Goal: Transaction & Acquisition: Purchase product/service

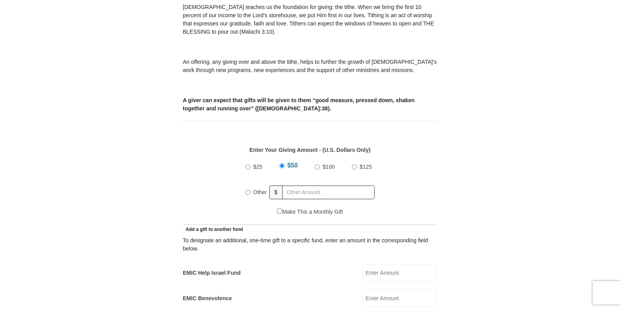
scroll to position [313, 0]
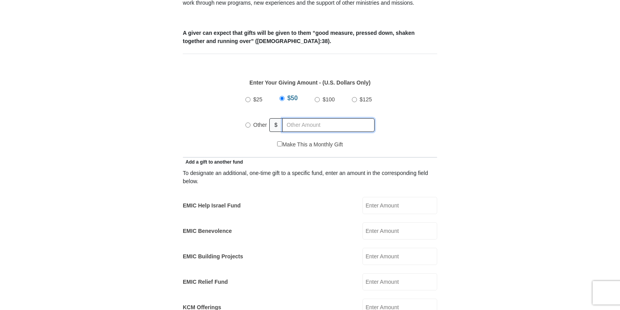
radio input "true"
click at [328, 118] on input "text" at bounding box center [330, 125] width 90 height 14
paste input "$206.1"
type input "$"
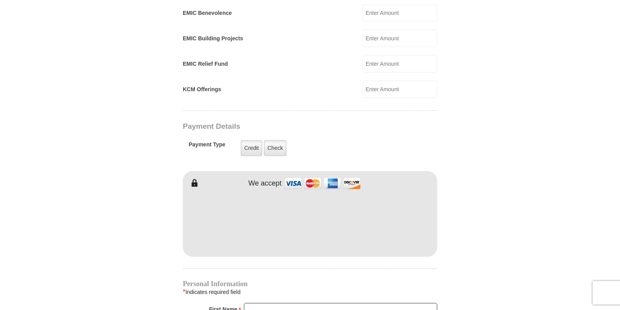
scroll to position [548, 0]
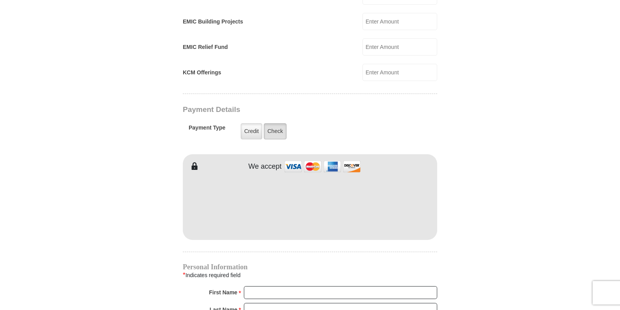
type input "206"
click at [273, 123] on label "Check" at bounding box center [275, 131] width 23 height 16
click at [0, 0] on input "Check" at bounding box center [0, 0] width 0 height 0
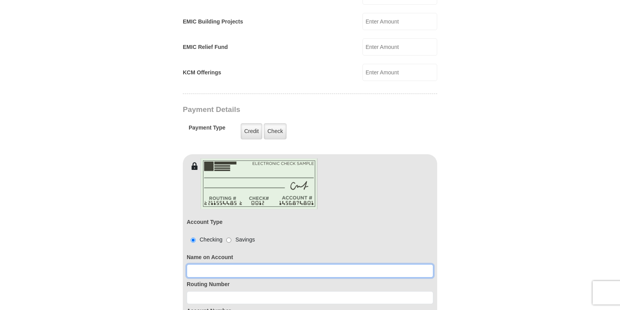
click at [242, 264] on input at bounding box center [310, 270] width 246 height 13
type input "KEEVON CARNELL"
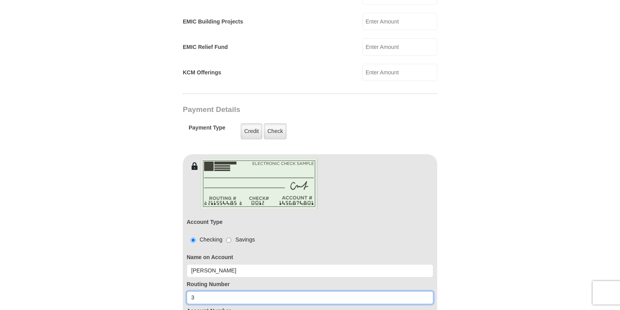
paste input "25104912384"
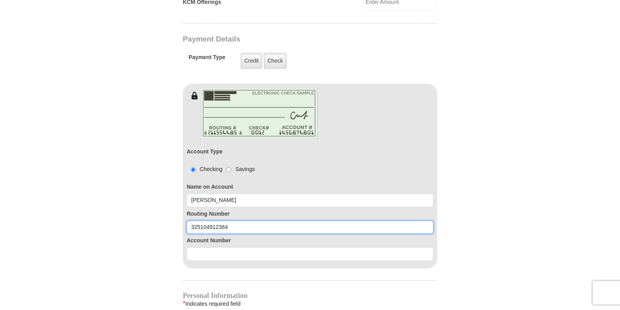
scroll to position [626, 0]
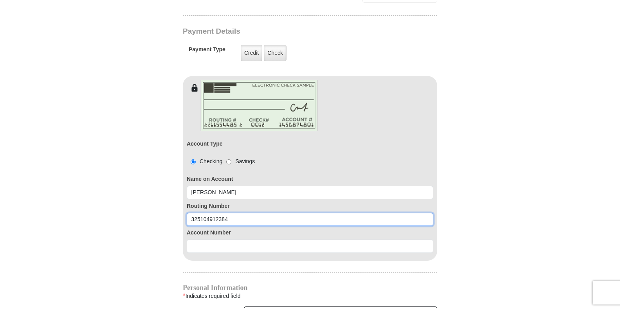
type input "325104912384"
drag, startPoint x: 234, startPoint y: 210, endPoint x: 167, endPoint y: 207, distance: 67.8
click at [167, 207] on form "Eagle Mountain International Church Online Giving Because of gifts like yours, …" at bounding box center [310, 26] width 446 height 1243
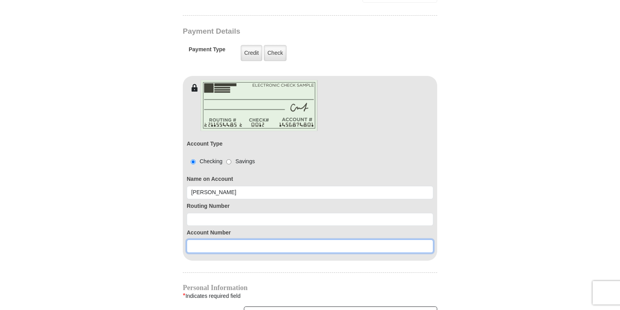
click at [208, 239] on input at bounding box center [310, 245] width 246 height 13
paste input "325104912384"
type input "325104912384"
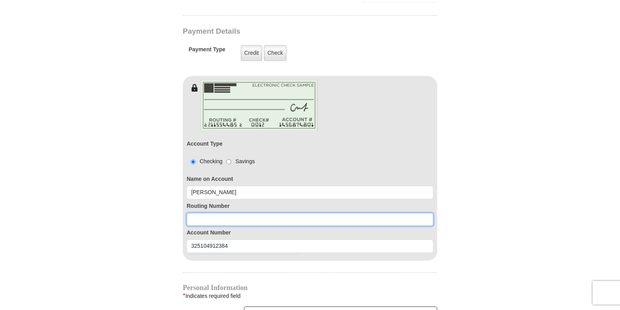
click at [239, 213] on input at bounding box center [310, 219] width 246 height 13
paste input "121000358"
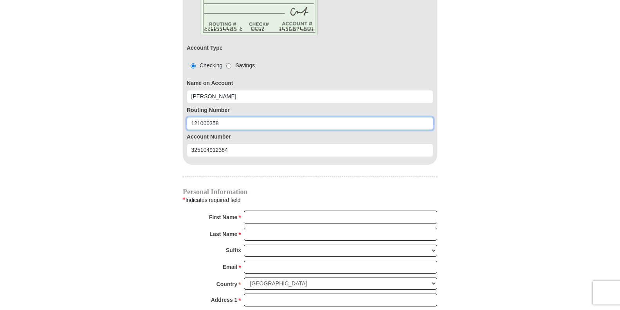
scroll to position [743, 0]
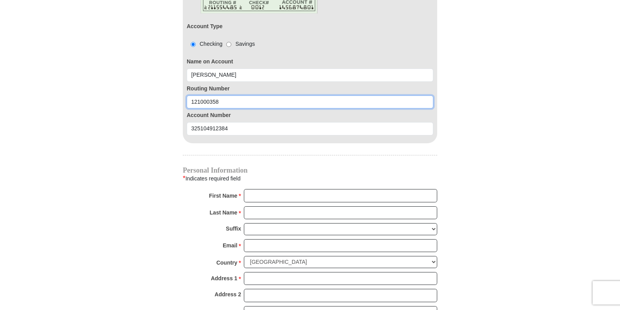
type input "121000358"
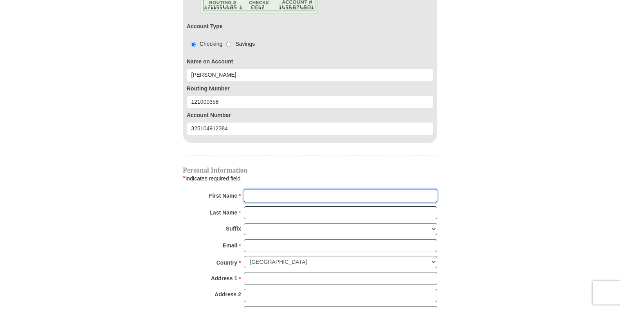
click at [269, 189] on input "First Name *" at bounding box center [340, 195] width 193 height 13
type input "k"
type input "KEEVON"
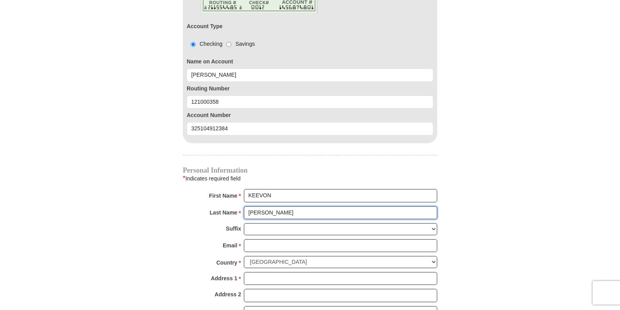
type input "CARNELL"
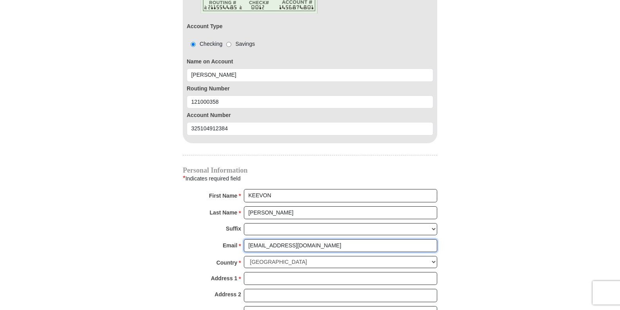
type input "keevon737@yahoo.com"
type input "5419 Hollywood Blvd C136"
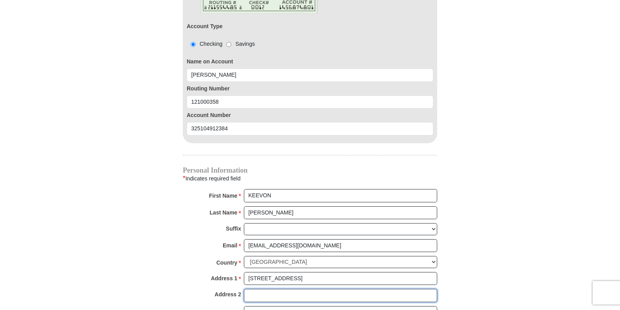
click at [269, 289] on input "Address 2" at bounding box center [340, 295] width 193 height 13
type input "tithes"
type input "Los Angeles"
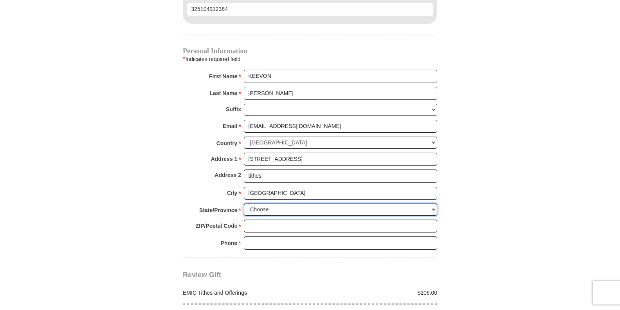
scroll to position [907, 0]
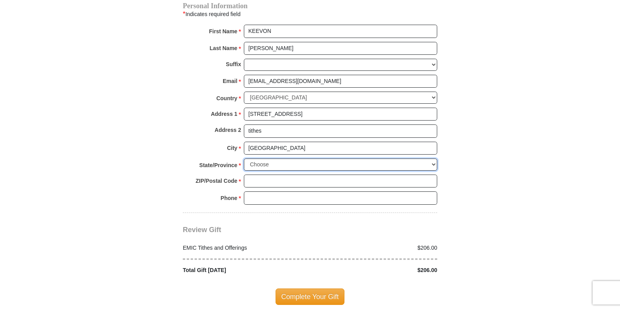
select select "CA"
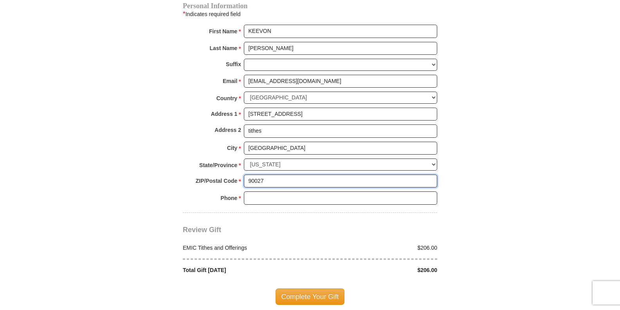
type input "90027"
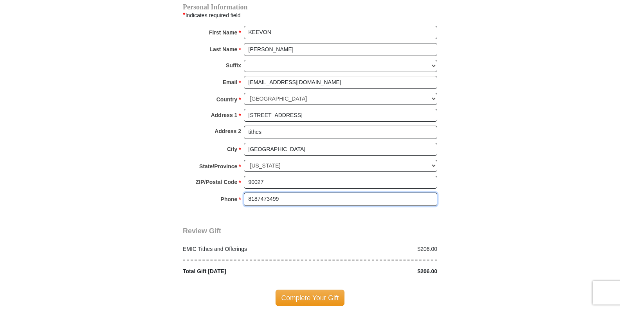
scroll to position [1064, 0]
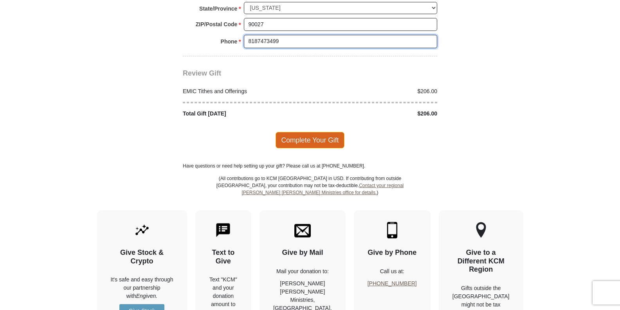
type input "8187473499"
click at [307, 132] on span "Complete Your Gift" at bounding box center [309, 140] width 69 height 16
